Goal: Task Accomplishment & Management: Manage account settings

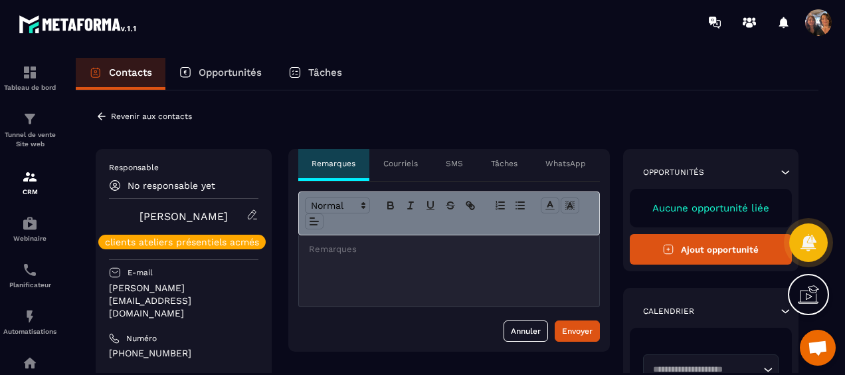
scroll to position [2864, 0]
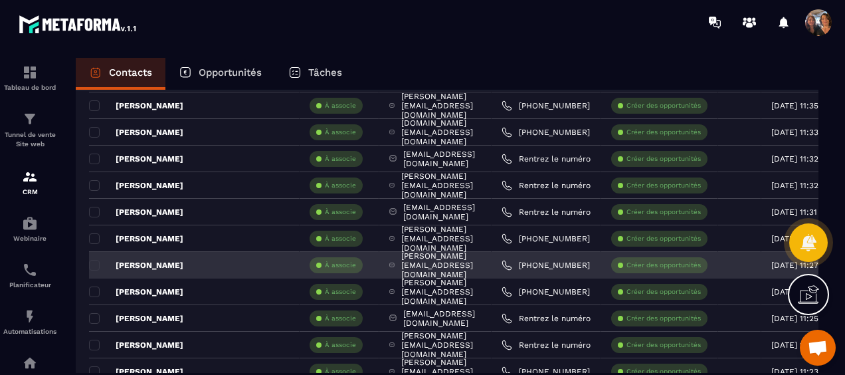
scroll to position [266, 0]
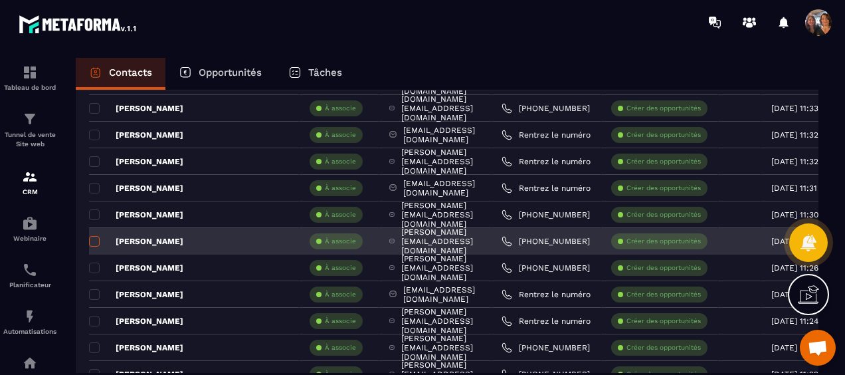
click at [94, 239] on span at bounding box center [94, 241] width 11 height 11
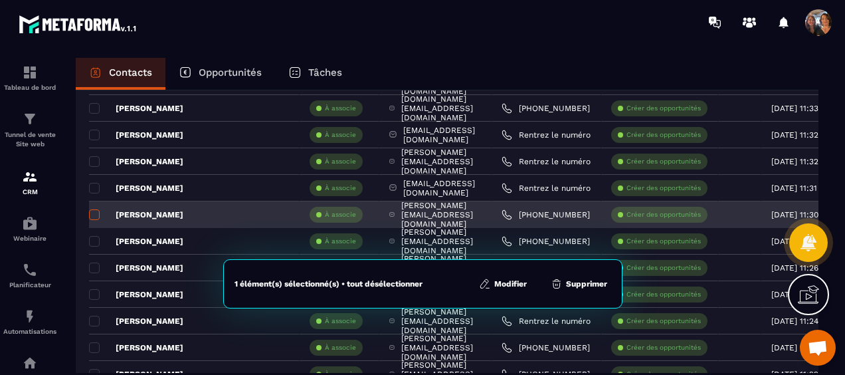
click at [89, 213] on span at bounding box center [94, 214] width 11 height 11
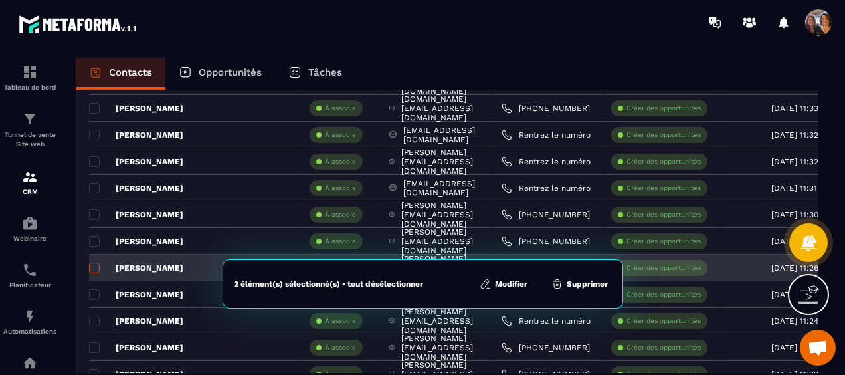
click at [96, 265] on span at bounding box center [94, 268] width 11 height 11
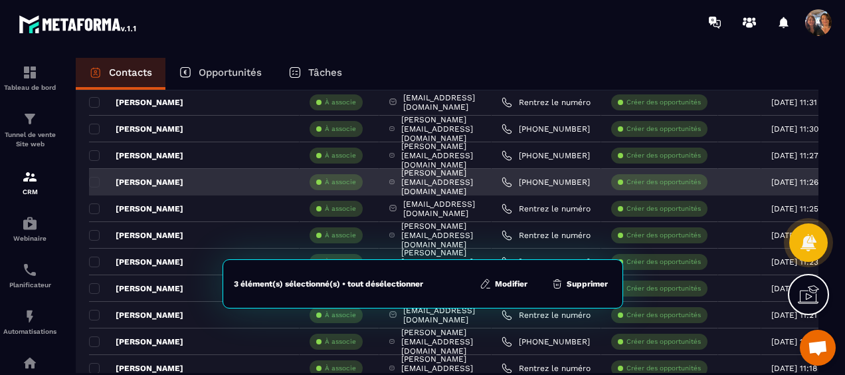
scroll to position [332, 0]
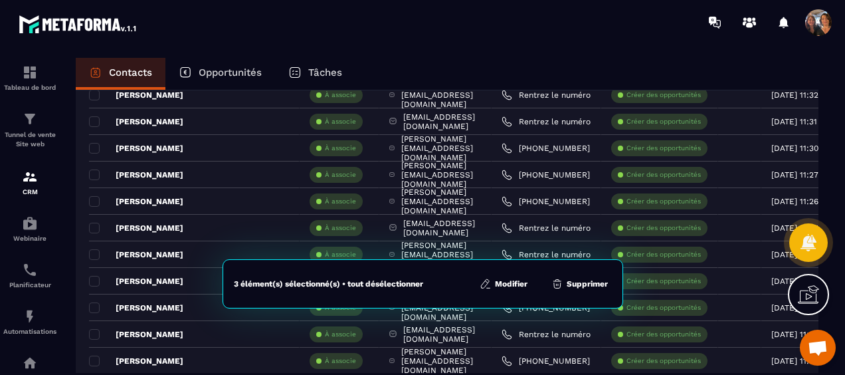
click at [513, 283] on button "Modifier" at bounding box center [504, 283] width 56 height 13
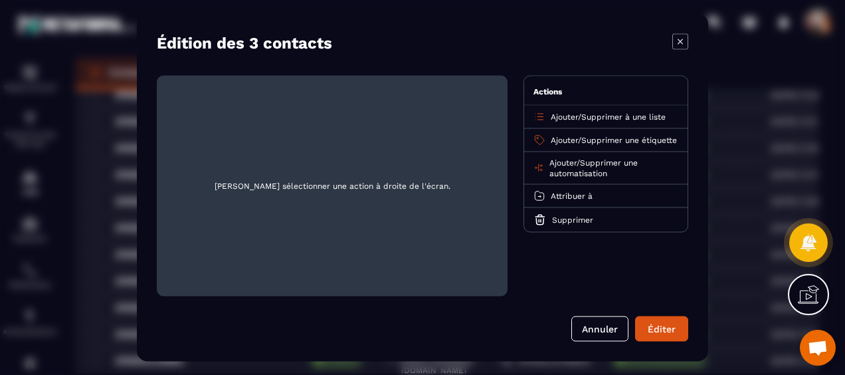
click at [557, 139] on span "Ajouter" at bounding box center [564, 140] width 27 height 9
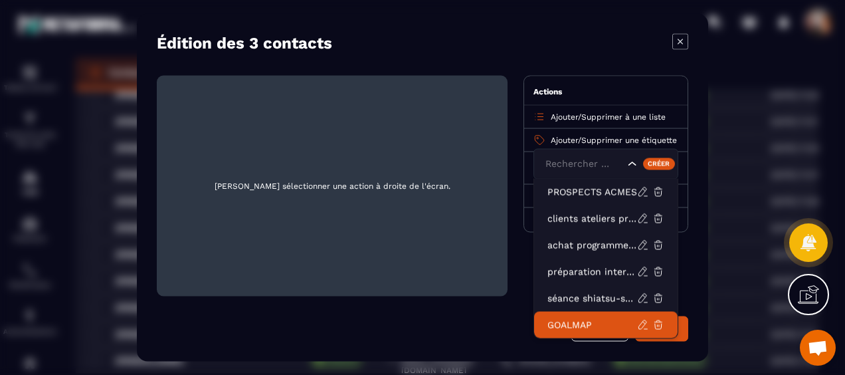
click at [576, 324] on p "GOALMAP" at bounding box center [593, 324] width 90 height 13
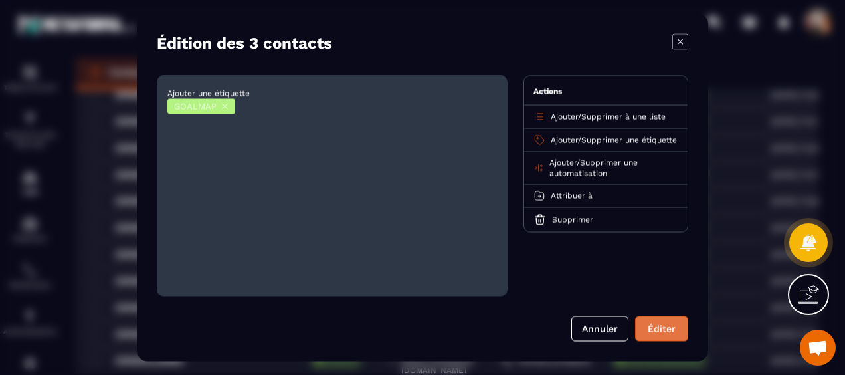
click at [657, 328] on button "Éditer" at bounding box center [661, 328] width 53 height 25
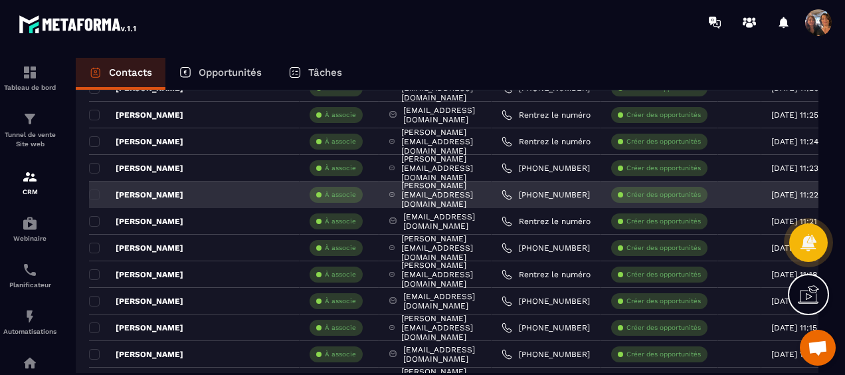
scroll to position [465, 0]
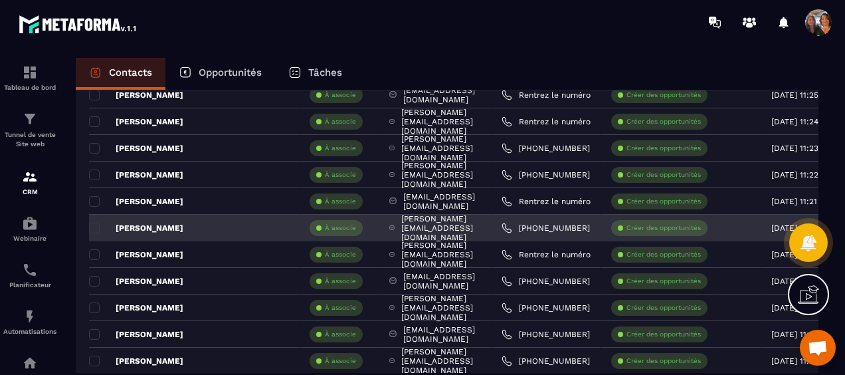
click at [133, 224] on p "[PERSON_NAME]" at bounding box center [136, 228] width 94 height 11
